Goal: Task Accomplishment & Management: Manage account settings

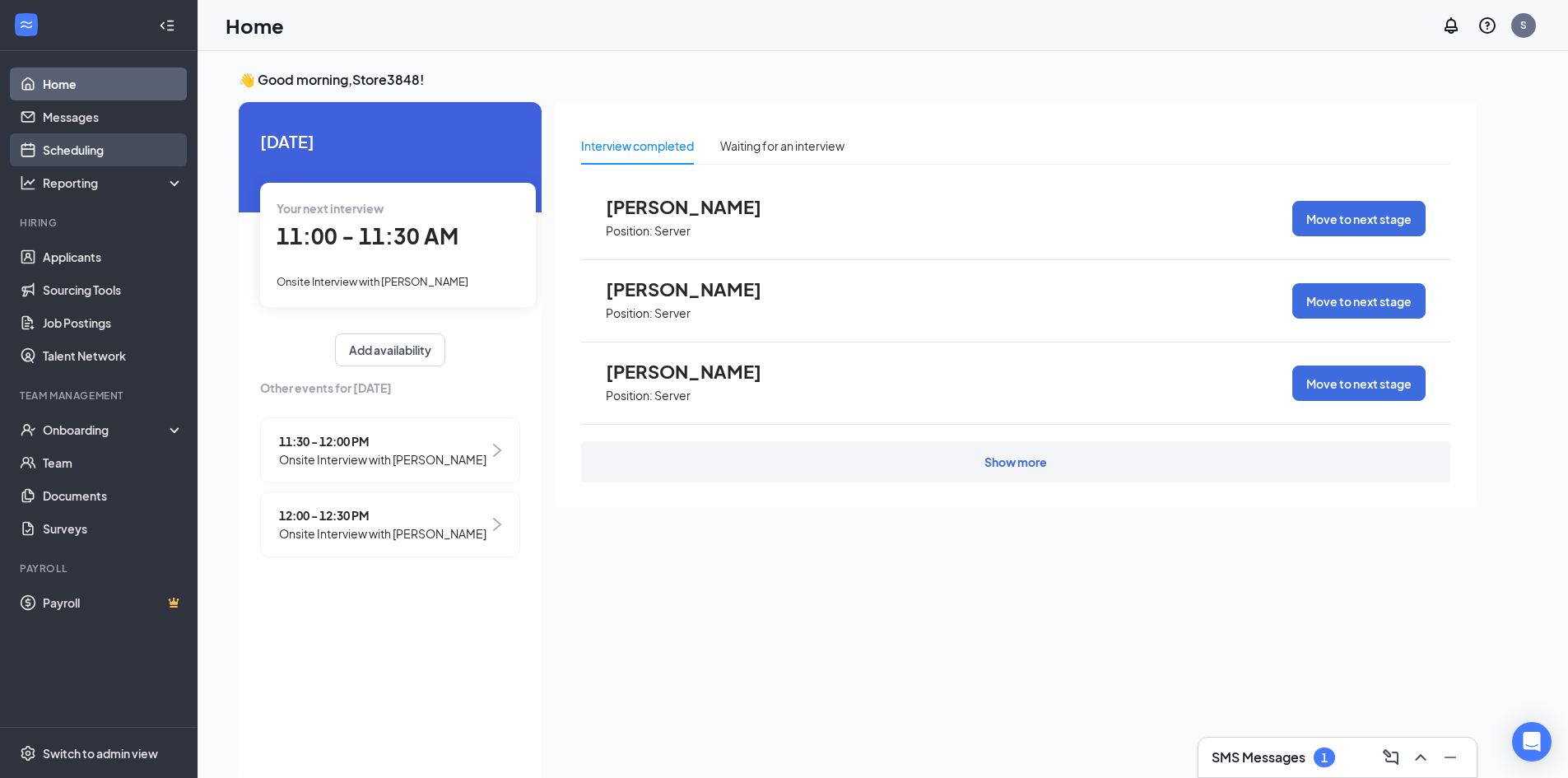
click at [91, 156] on link "Scheduling" at bounding box center [113, 150] width 141 height 33
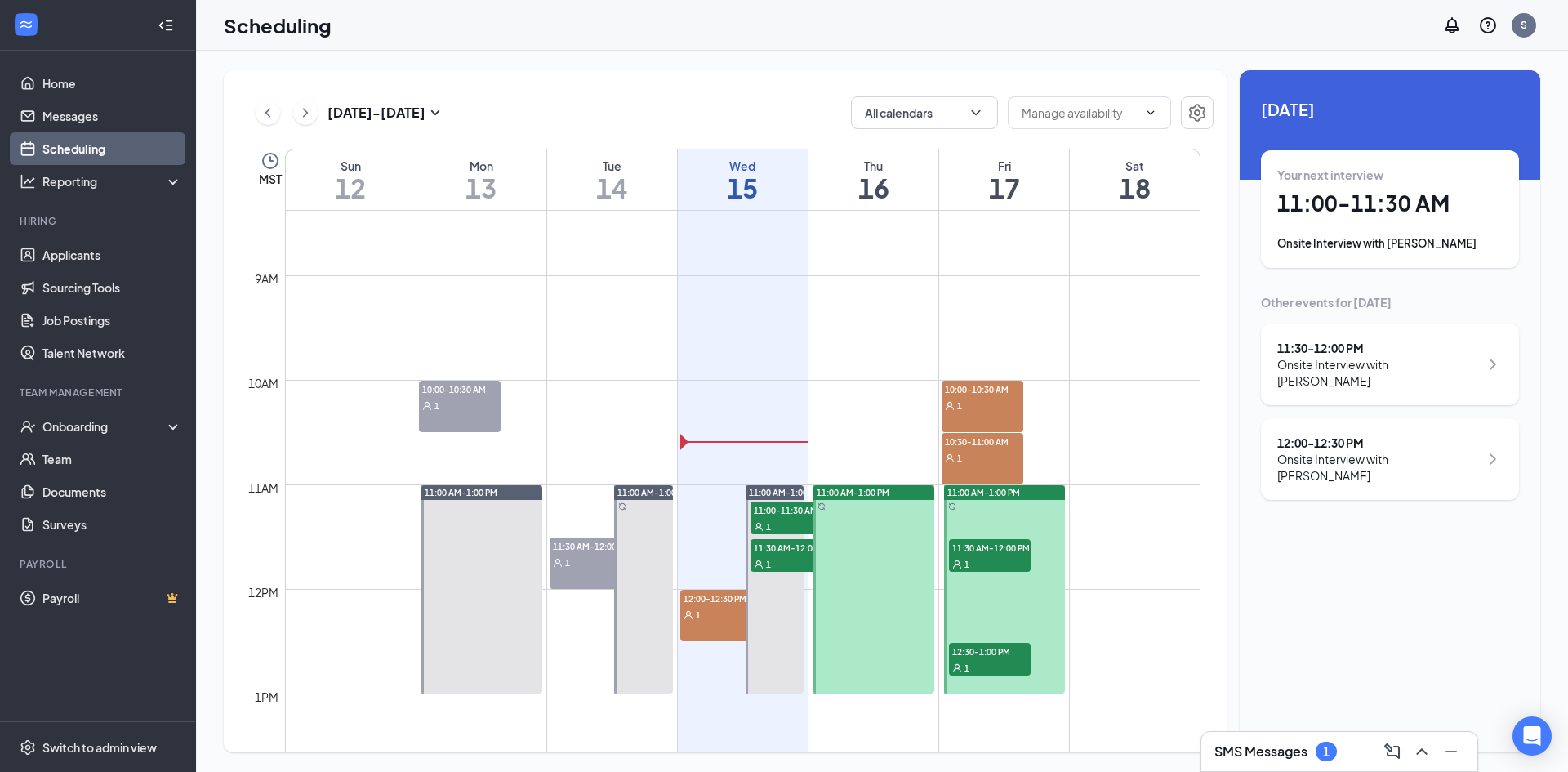
scroll to position [966, 0]
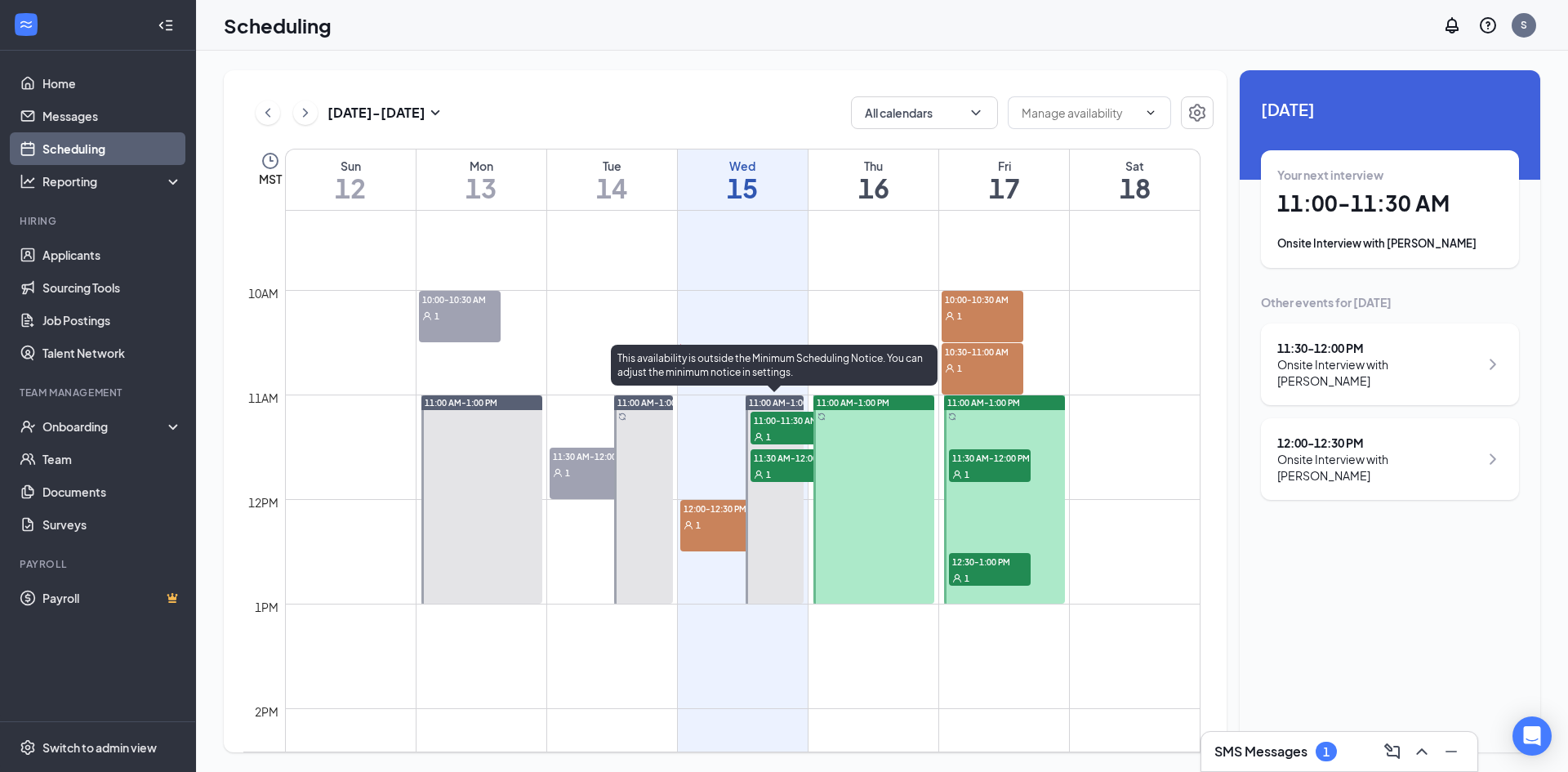
click at [771, 422] on span "11:00-11:30 AM" at bounding box center [792, 420] width 82 height 16
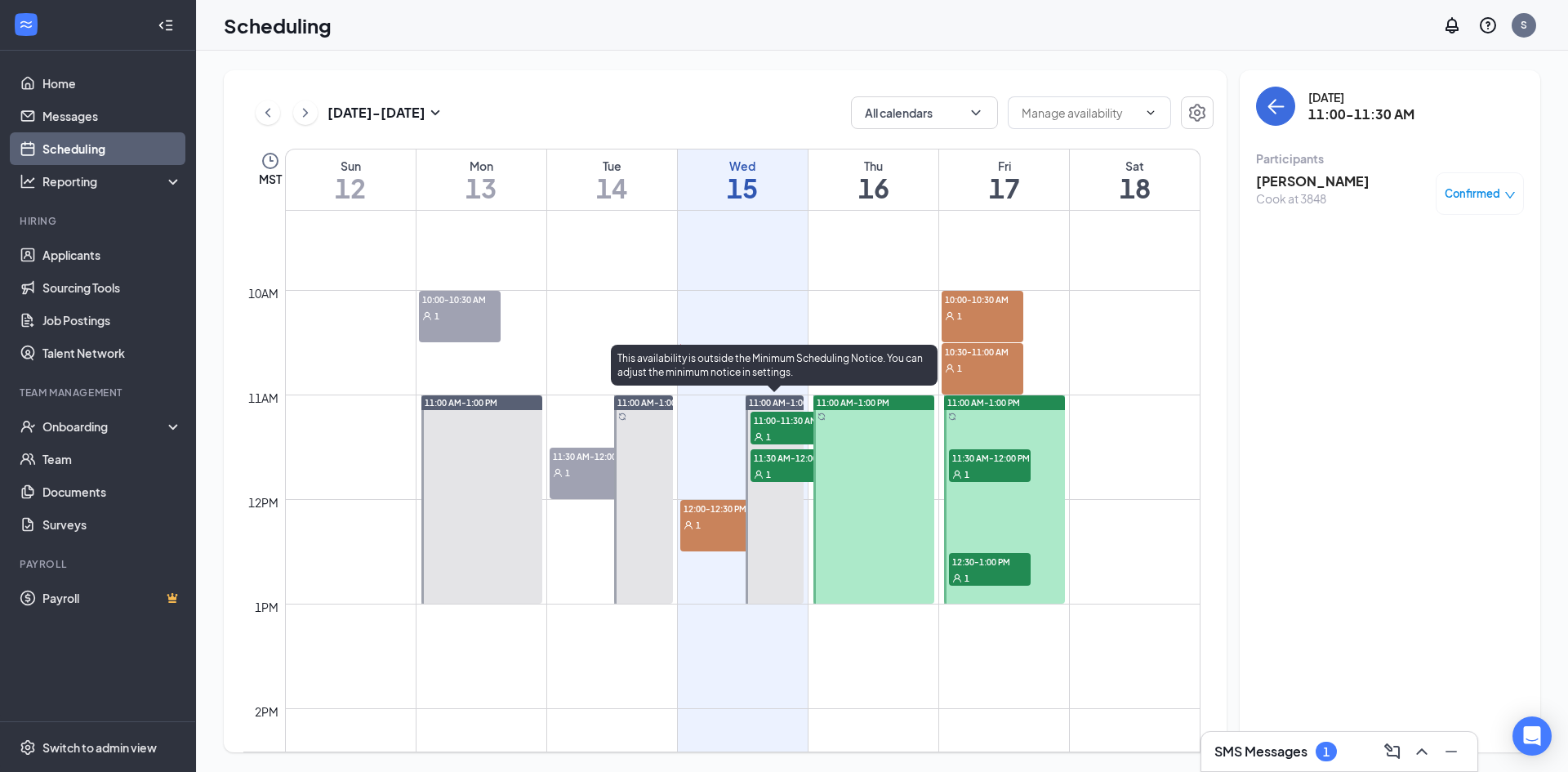
click at [784, 474] on div "1" at bounding box center [792, 474] width 82 height 16
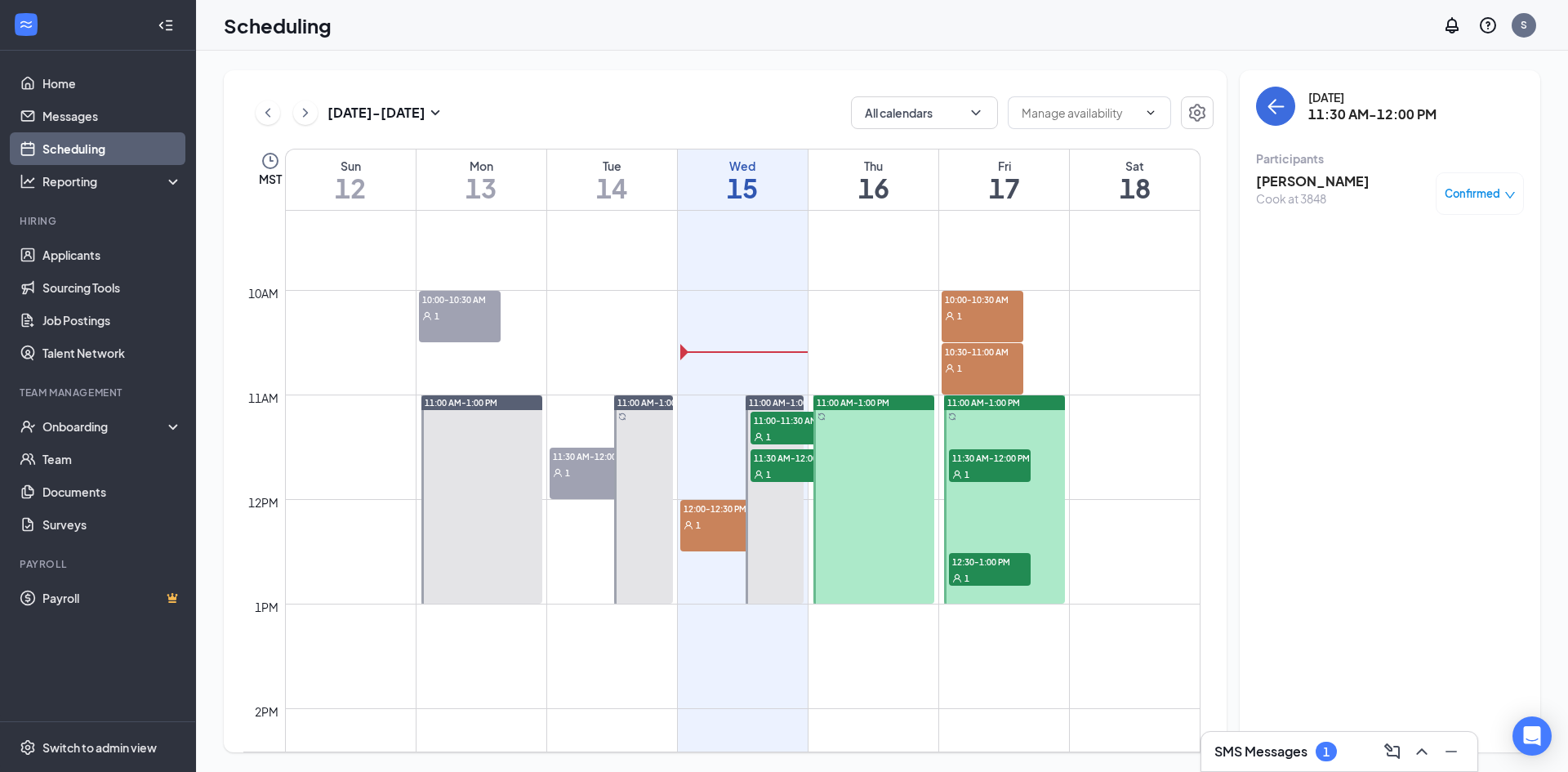
click at [1336, 200] on div "[PERSON_NAME] [PERSON_NAME] at 3848 Confirmed" at bounding box center [1390, 194] width 268 height 42
click at [1482, 189] on span "Confirmed" at bounding box center [1472, 194] width 56 height 16
click at [1400, 332] on span "Cancel" at bounding box center [1405, 330] width 38 height 18
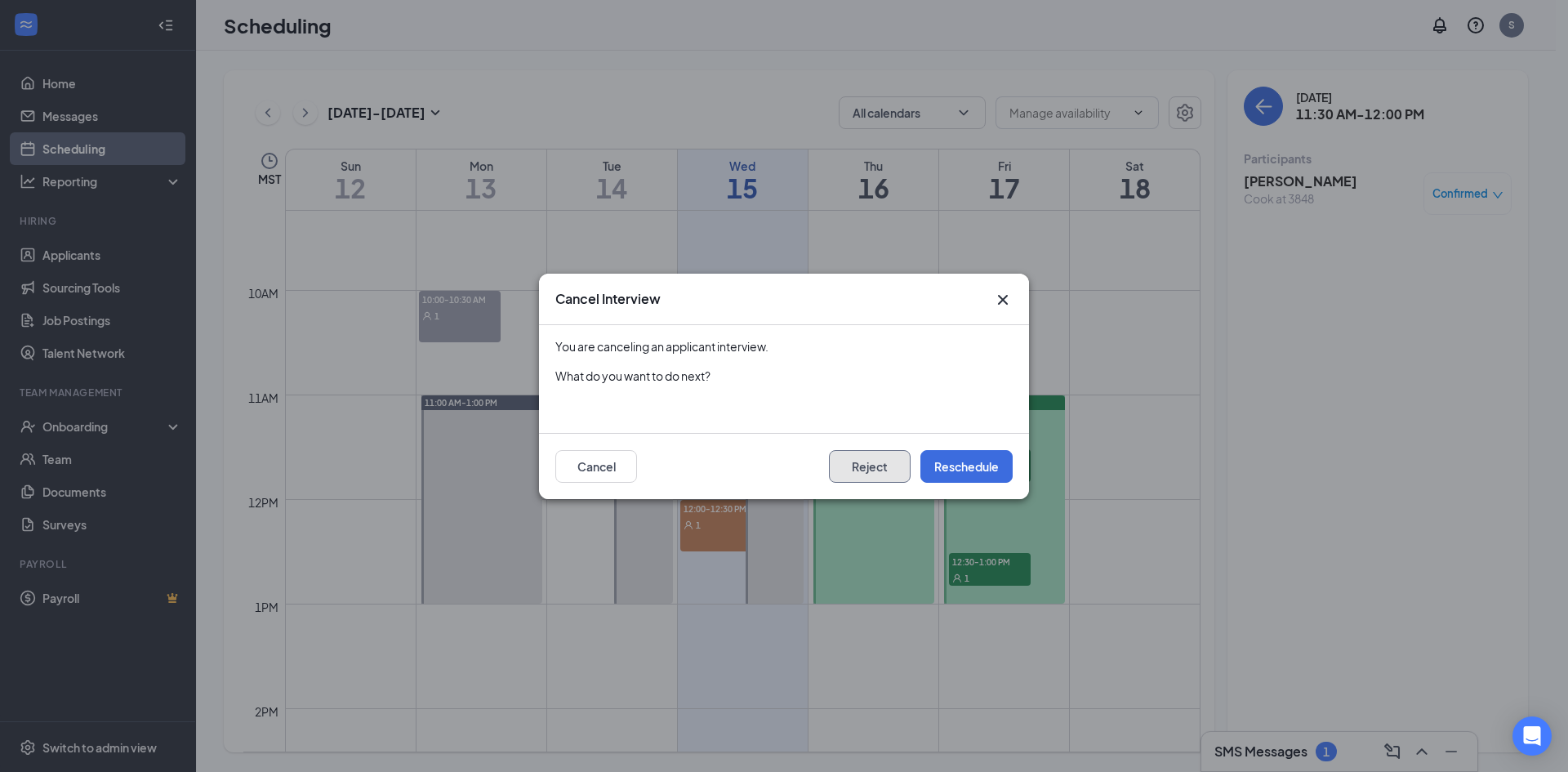
click at [886, 471] on button "Reject" at bounding box center [870, 466] width 82 height 33
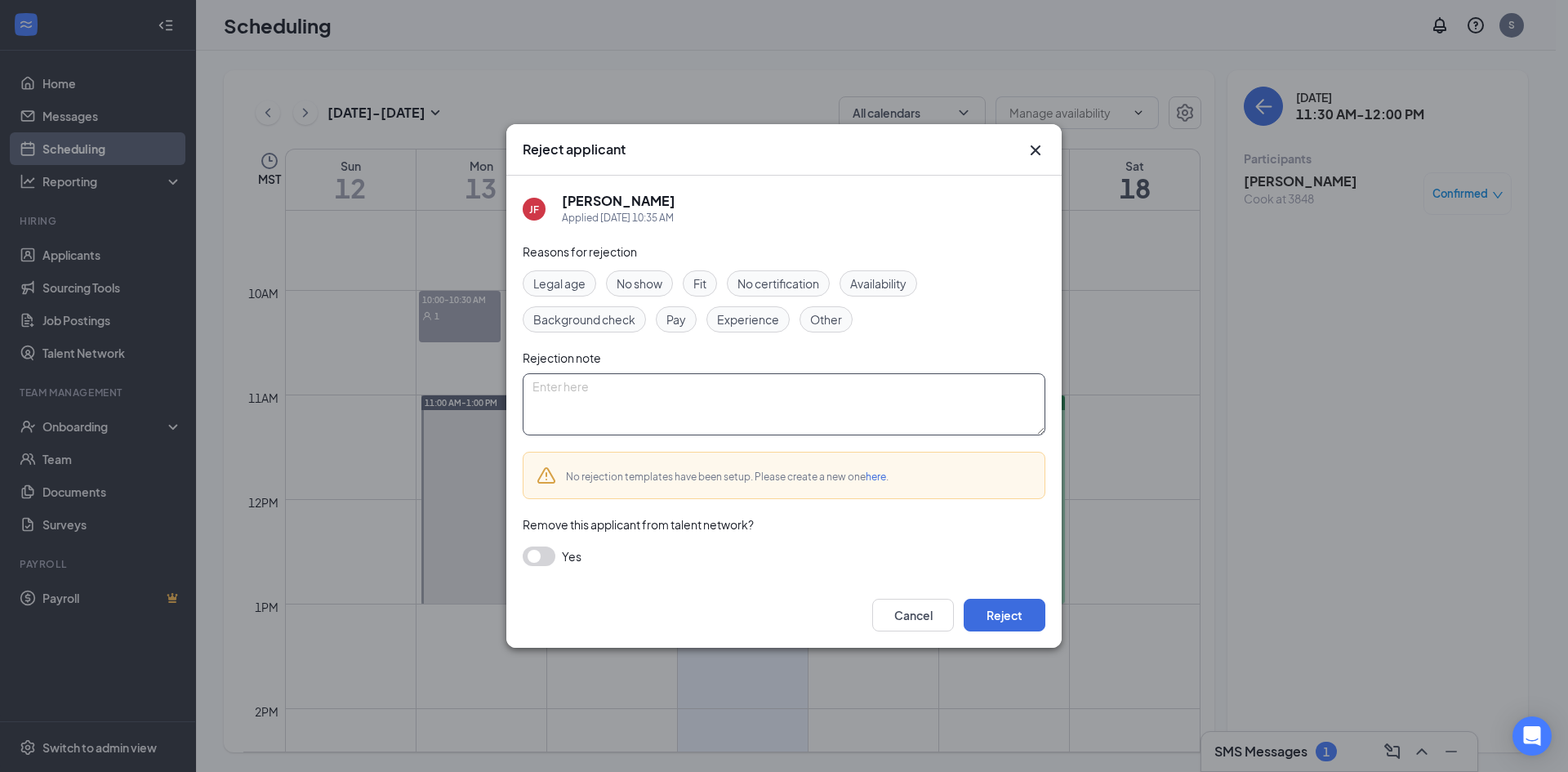
click at [583, 392] on textarea at bounding box center [784, 404] width 523 height 62
type textarea "call to cancel"
click at [1028, 634] on div "Cancel Reject" at bounding box center [784, 615] width 556 height 65
click at [1024, 629] on button "Reject" at bounding box center [1004, 615] width 82 height 33
